Goal: Obtain resource: Download file/media

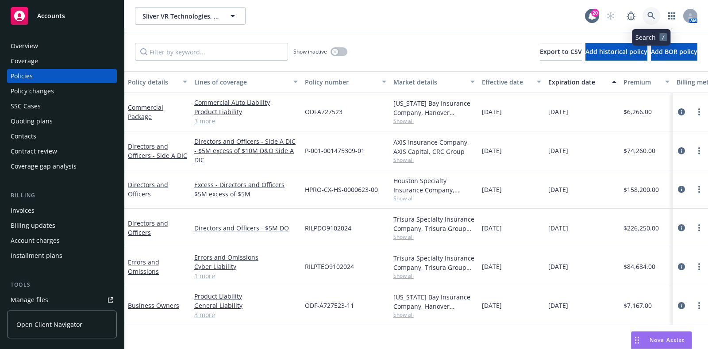
click at [646, 13] on link at bounding box center [651, 16] width 18 height 18
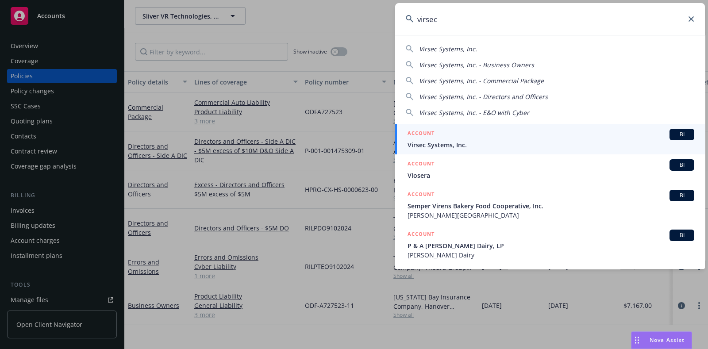
type input "virsec"
click at [498, 133] on div "ACCOUNT BI" at bounding box center [550, 134] width 287 height 11
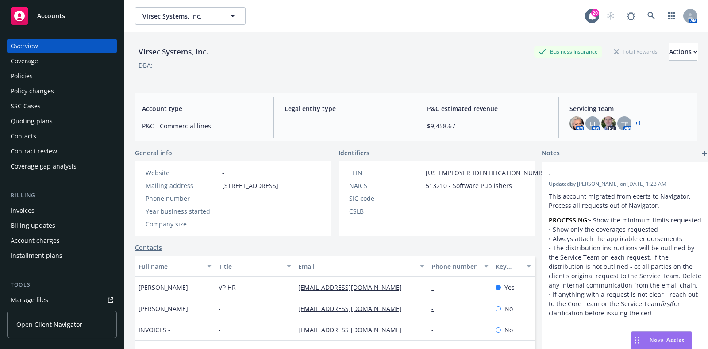
click at [38, 72] on div "Policies" at bounding box center [62, 76] width 103 height 14
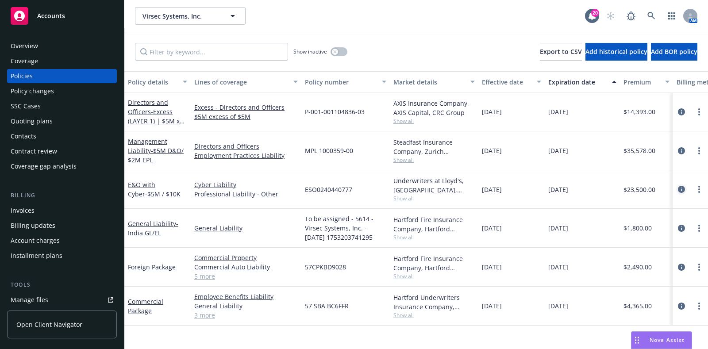
click at [679, 187] on icon "circleInformation" at bounding box center [680, 189] width 7 height 7
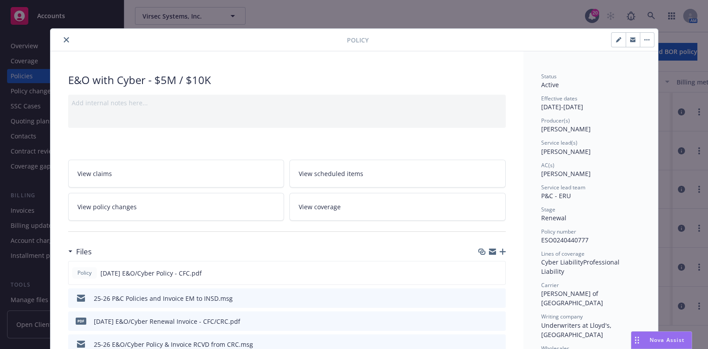
click at [496, 295] on icon "preview file" at bounding box center [497, 298] width 8 height 6
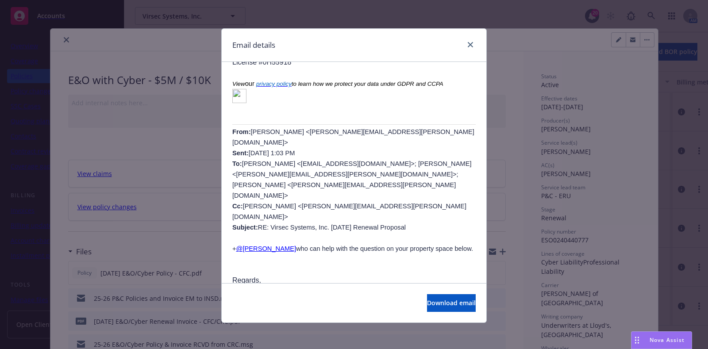
scroll to position [881, 0]
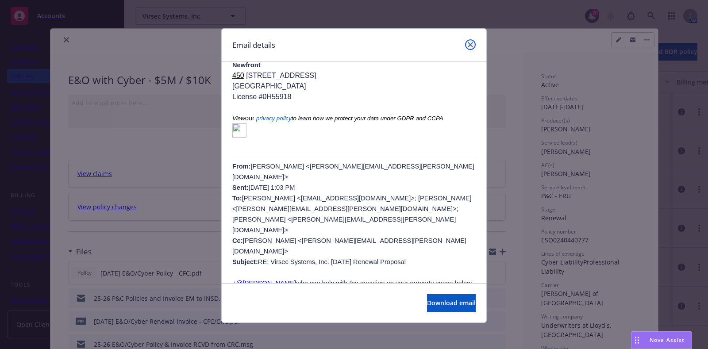
click at [467, 45] on icon "close" at bounding box center [469, 44] width 5 height 5
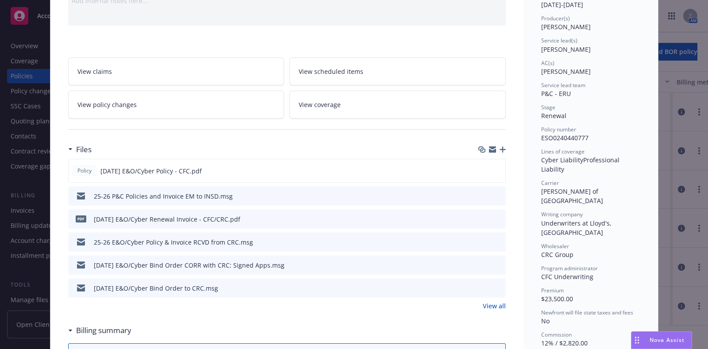
scroll to position [103, 0]
click at [486, 302] on link "View all" at bounding box center [493, 305] width 23 height 9
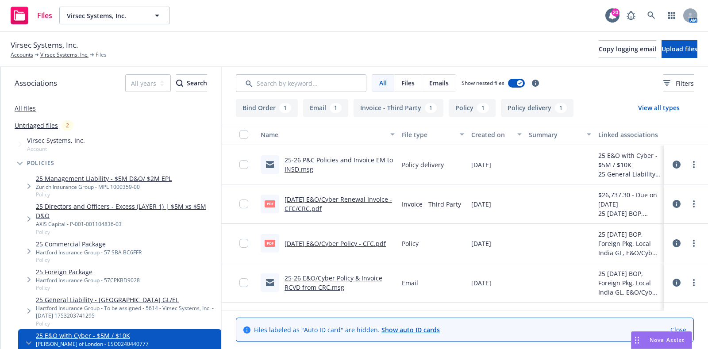
click at [342, 161] on link "25-26 P&C Policies and Invoice EM to INSD.msg" at bounding box center [338, 165] width 108 height 18
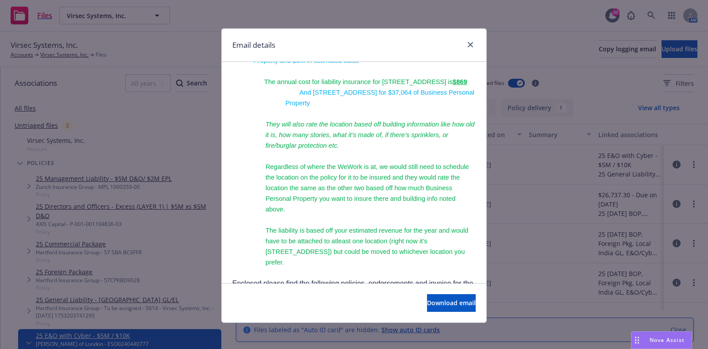
scroll to position [296, 0]
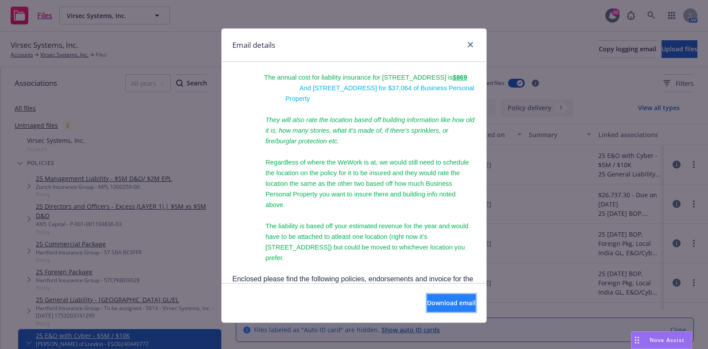
click at [427, 307] on button "Download email" at bounding box center [451, 303] width 49 height 18
click at [16, 326] on div "Email details RE: Virsec Systems, Inc. I 2025-26 P&C Policy and Invoice Deliver…" at bounding box center [354, 174] width 708 height 349
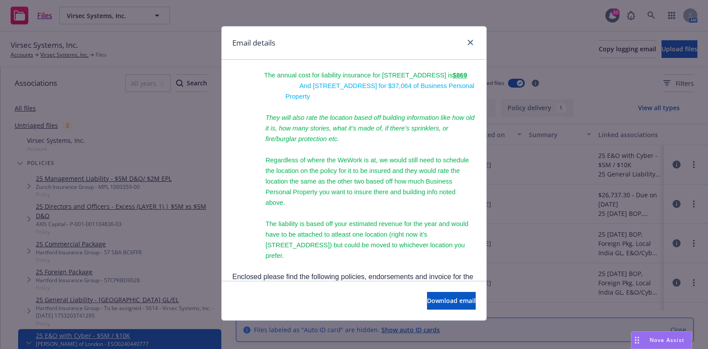
click at [6, 258] on div "Email details RE: Virsec Systems, Inc. I 2025-26 P&C Policy and Invoice Deliver…" at bounding box center [354, 174] width 708 height 349
click at [137, 64] on div "Email details RE: Virsec Systems, Inc. I 2025-26 P&C Policy and Invoice Deliver…" at bounding box center [354, 174] width 708 height 349
click at [465, 40] on link "close" at bounding box center [470, 42] width 11 height 11
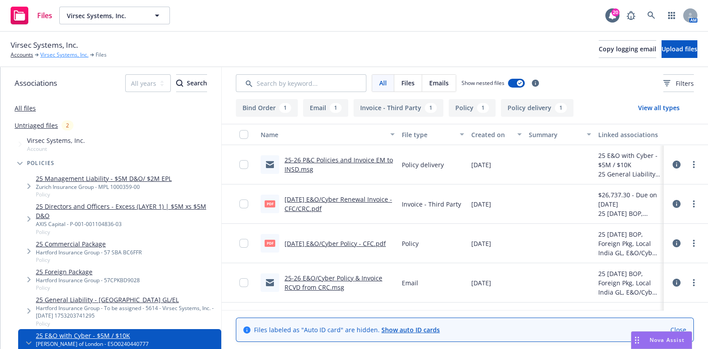
click at [51, 57] on link "Virsec Systems, Inc." at bounding box center [64, 55] width 48 height 8
